Goal: Register for event/course

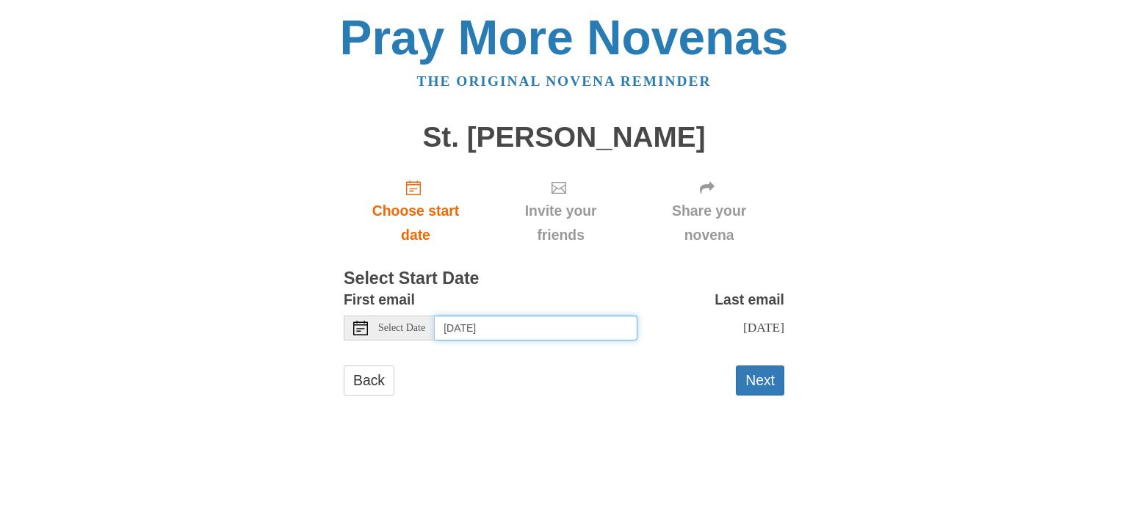
click at [576, 333] on input "Thursday, August 14th" at bounding box center [536, 328] width 203 height 25
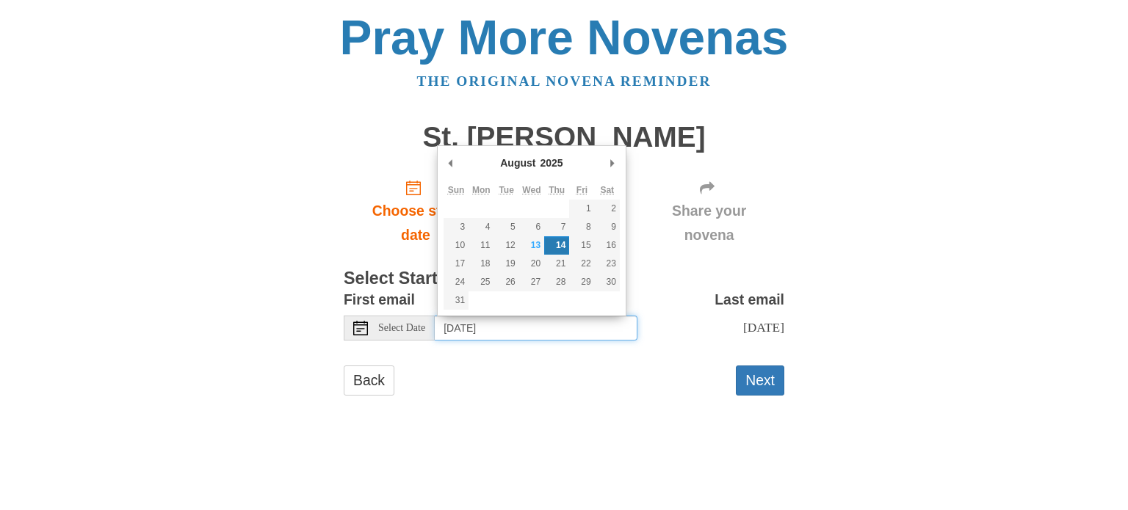
click at [620, 235] on div "August January February March April May June July August September October Nove…" at bounding box center [531, 230] width 189 height 171
type input "Saturday, August 16th"
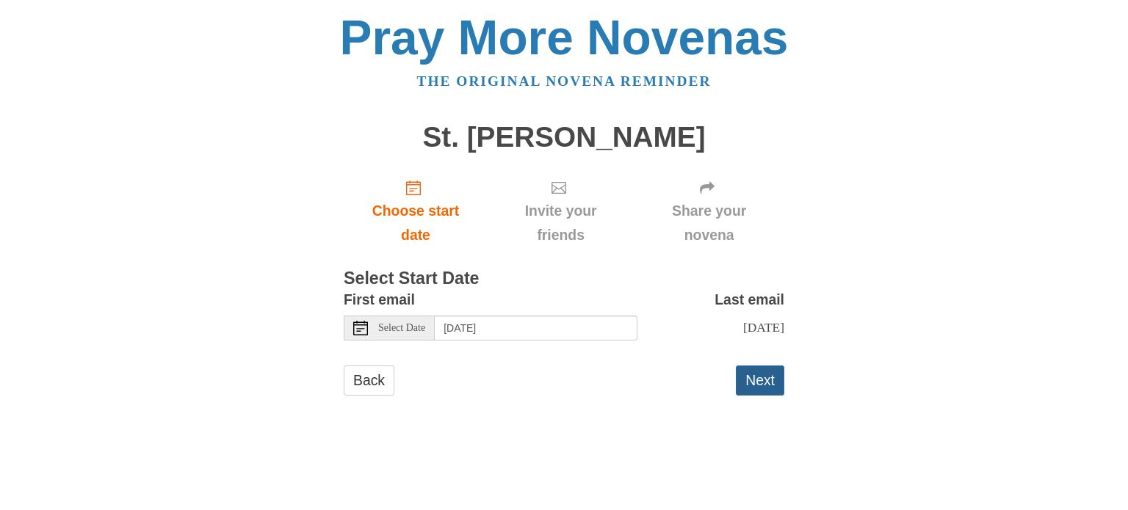
click at [757, 382] on button "Next" at bounding box center [760, 381] width 48 height 30
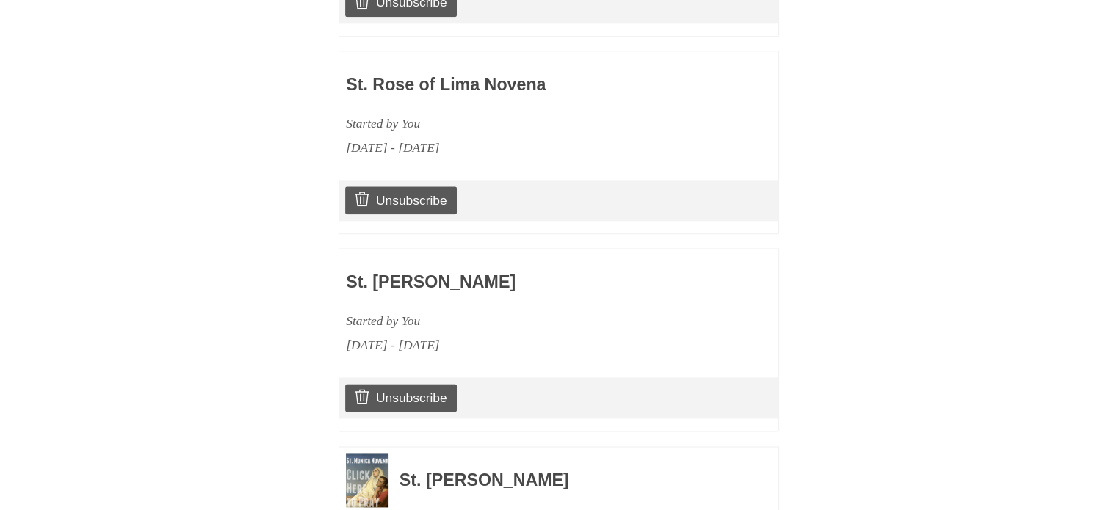
scroll to position [2059, 0]
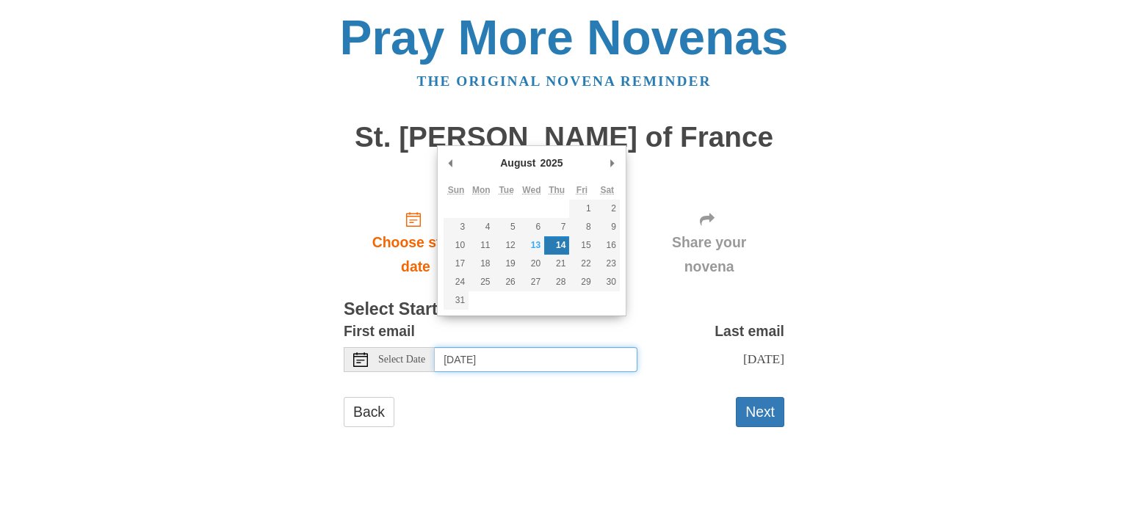
click at [504, 347] on input "Thursday, August 14th" at bounding box center [536, 359] width 203 height 25
type input "Saturday, August 16th"
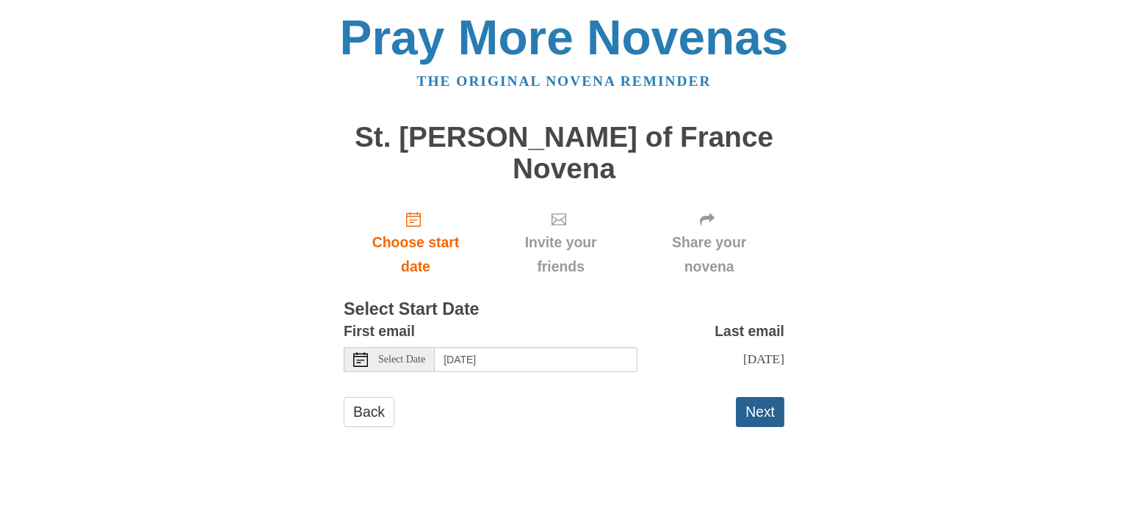
click at [774, 397] on button "Next" at bounding box center [760, 412] width 48 height 30
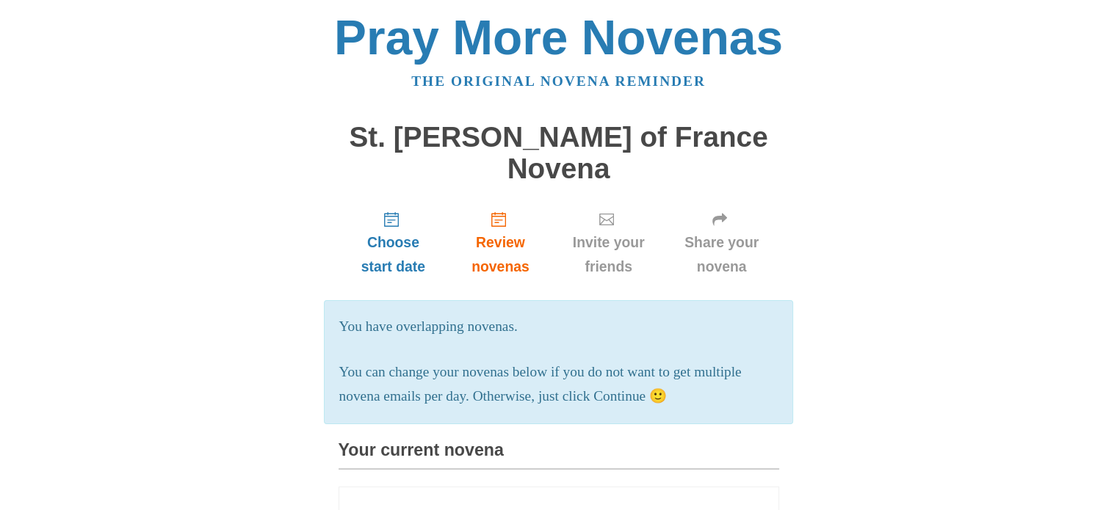
scroll to position [228, 0]
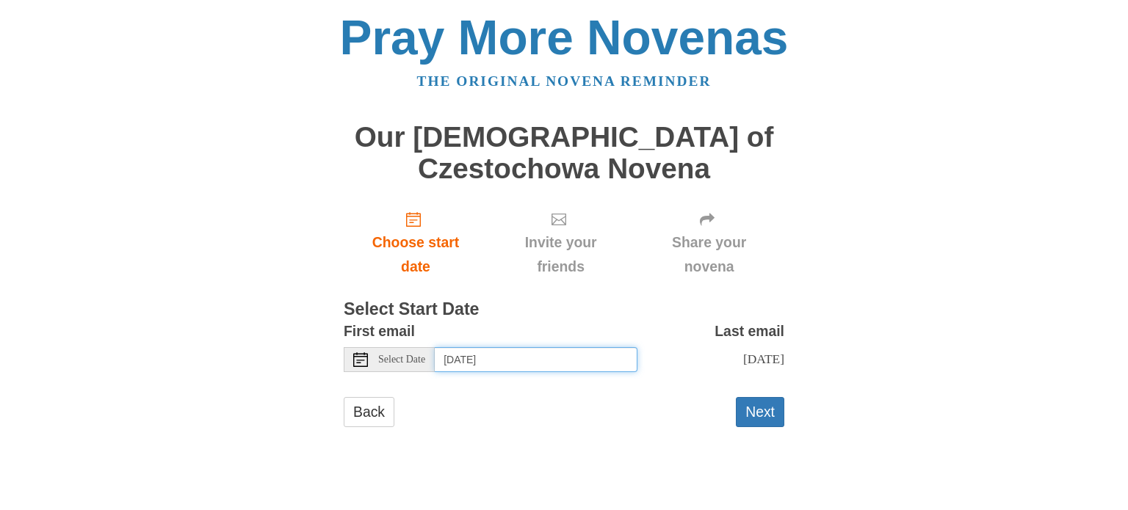
click at [588, 360] on input "Thursday, August 14th" at bounding box center [536, 359] width 203 height 25
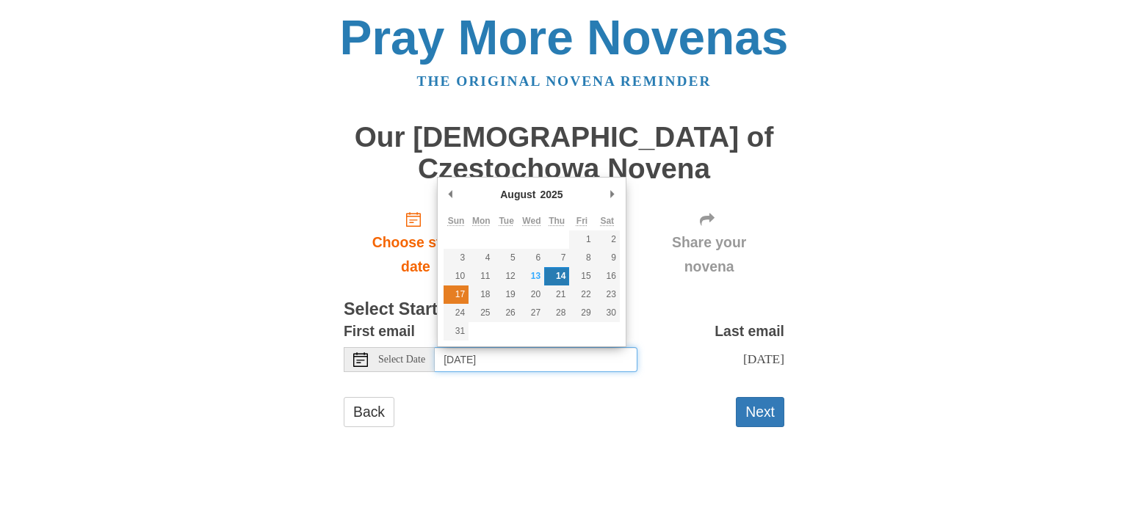
type input "Sunday, August 17th"
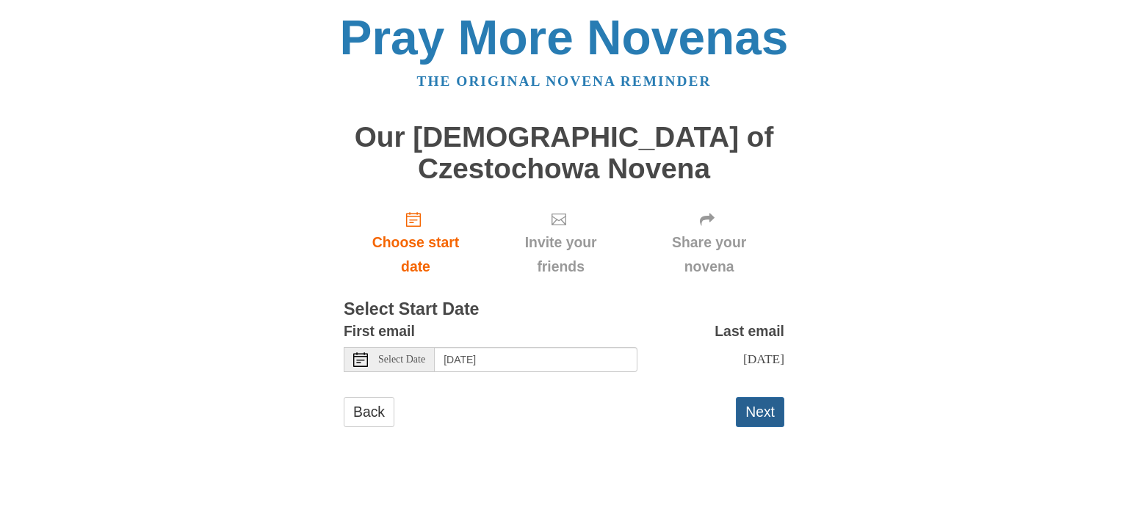
click at [766, 410] on button "Next" at bounding box center [760, 412] width 48 height 30
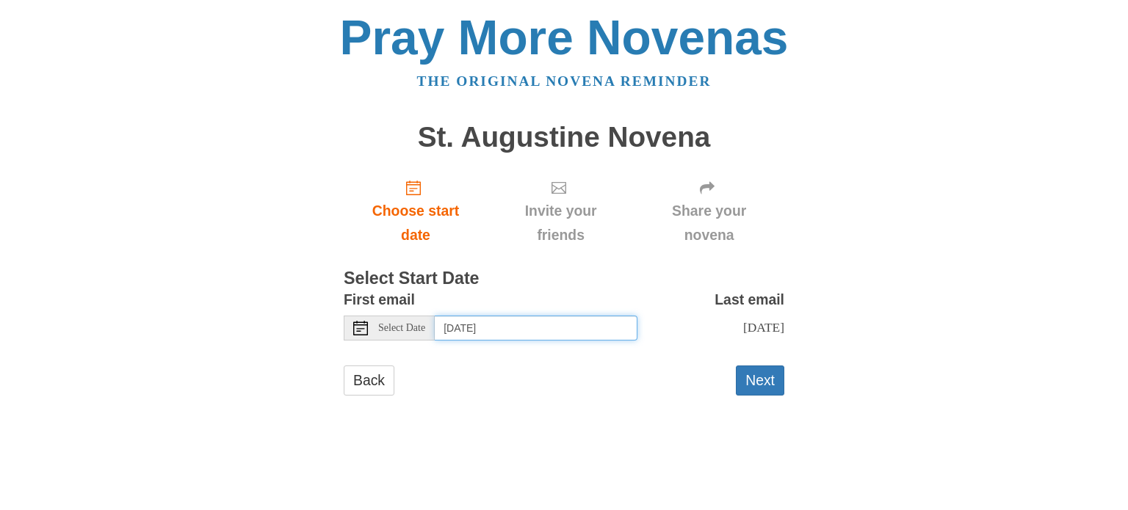
click at [539, 328] on input "Thursday, August 14th" at bounding box center [536, 328] width 203 height 25
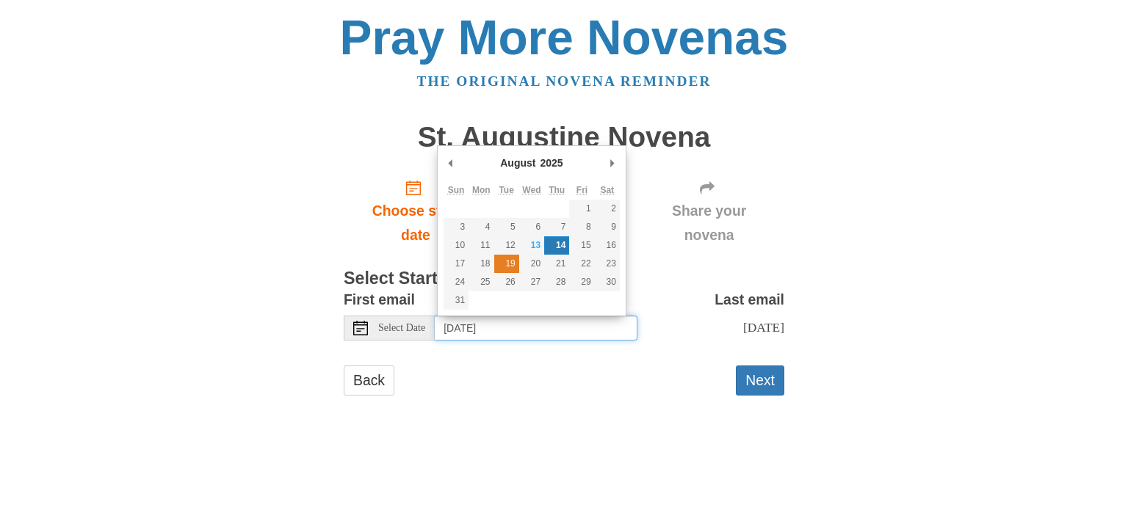
type input "Tuesday, August 19th"
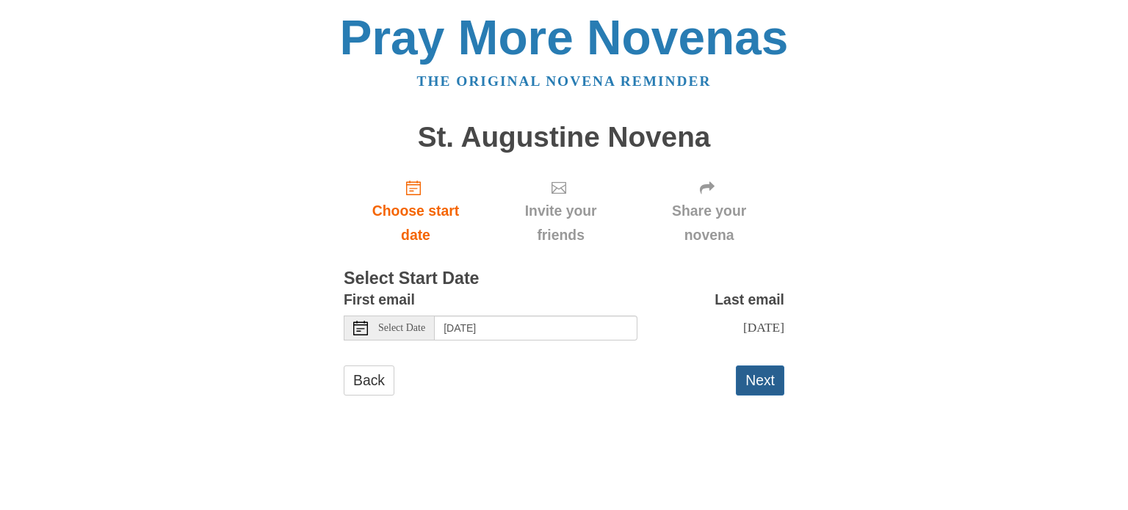
click at [747, 383] on button "Next" at bounding box center [760, 381] width 48 height 30
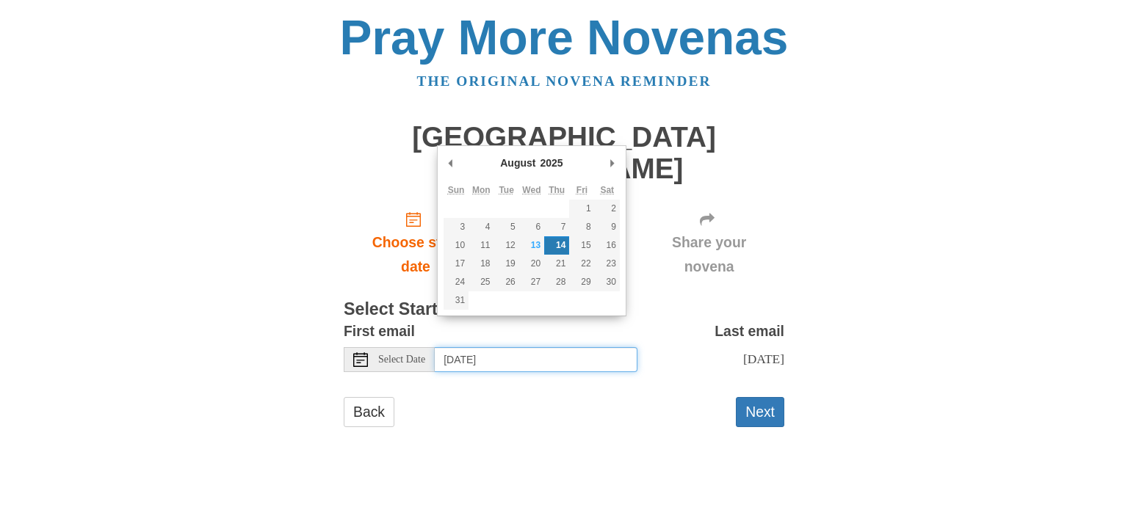
click at [570, 347] on input "Thursday, August 14th" at bounding box center [536, 359] width 203 height 25
click at [572, 347] on input "Thursday, August 28th" at bounding box center [536, 359] width 203 height 25
type input "Tuesday, August 19th"
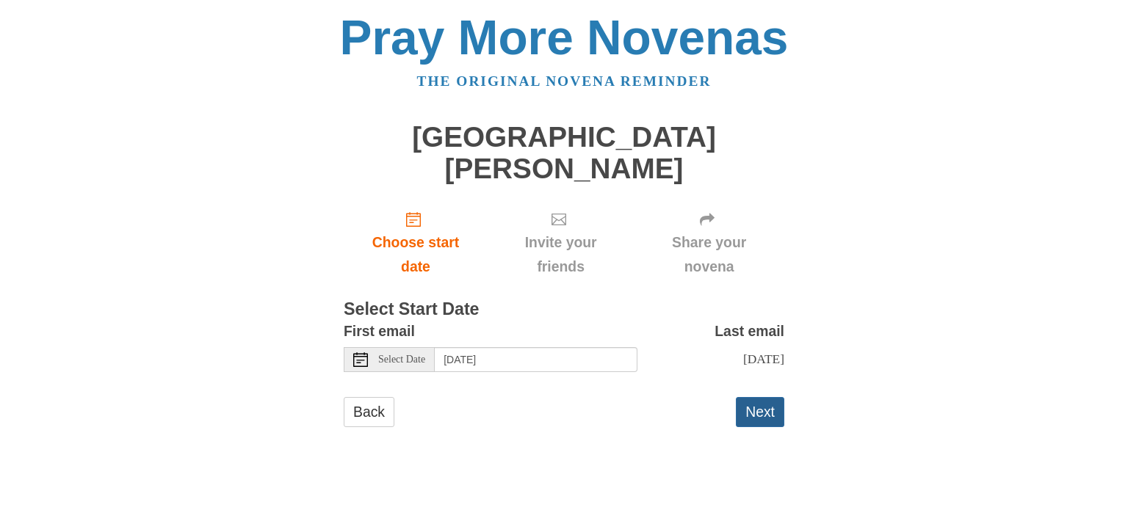
click at [763, 397] on button "Next" at bounding box center [760, 412] width 48 height 30
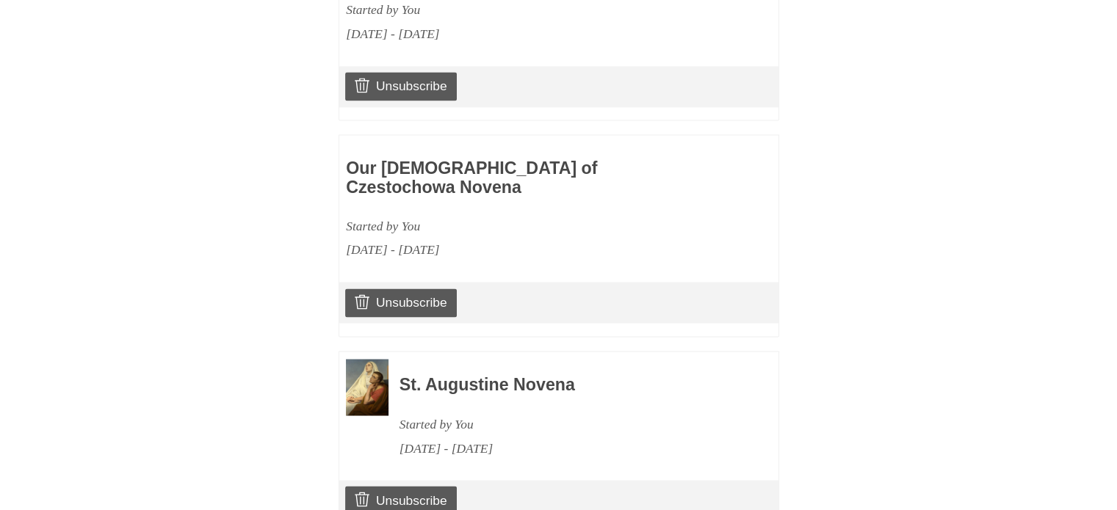
scroll to position [2387, 0]
